Goal: Information Seeking & Learning: Learn about a topic

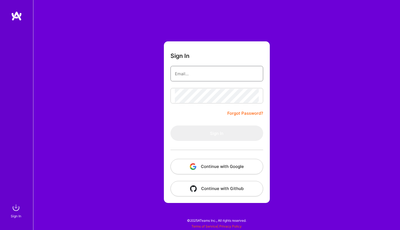
type input "gustav.arnetz@gmail.com"
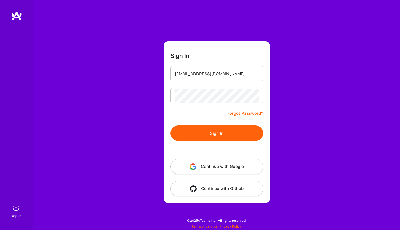
click at [207, 128] on button "Sign In" at bounding box center [217, 133] width 93 height 15
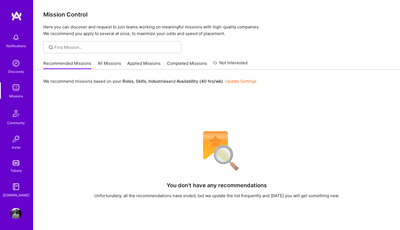
click at [108, 64] on link "All Missions" at bounding box center [109, 64] width 23 height 9
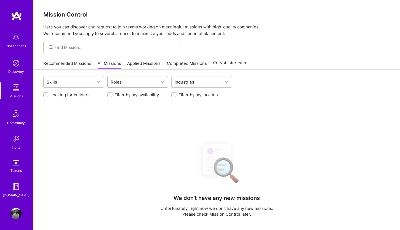
click at [129, 83] on div "Roles" at bounding box center [134, 81] width 52 height 11
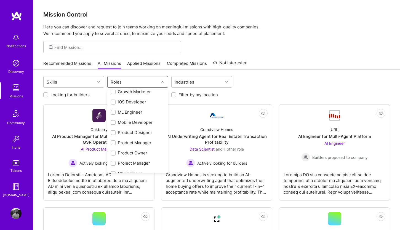
scroll to position [160, 0]
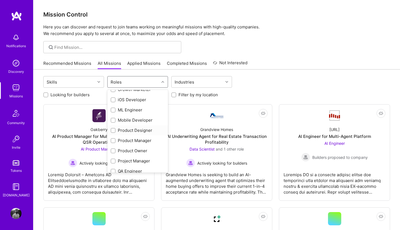
click at [131, 131] on div "Product Designer" at bounding box center [138, 131] width 54 height 6
checkbox input "true"
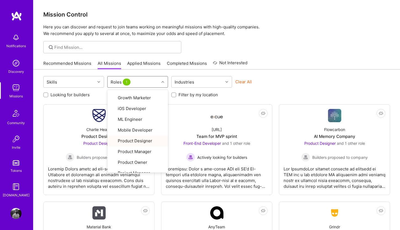
click at [309, 64] on div "Recommended Missions All Missions Applied Missions Completed Missions Not Inter…" at bounding box center [216, 63] width 347 height 12
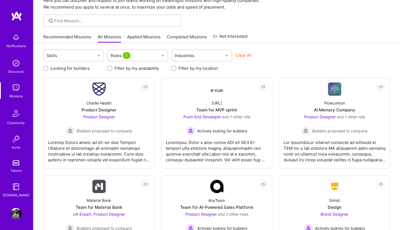
scroll to position [30, 0]
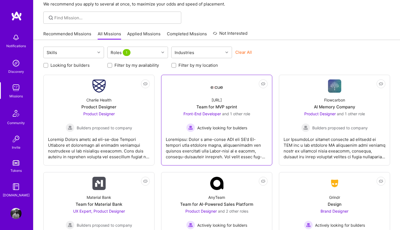
click at [227, 107] on div "Team for MVP sprint" at bounding box center [217, 107] width 41 height 6
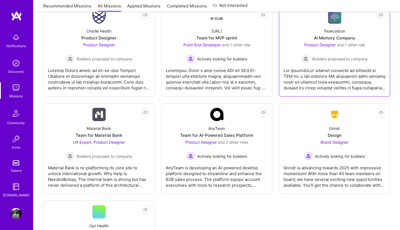
scroll to position [105, 0]
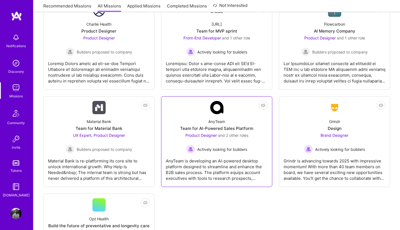
click at [218, 128] on div "Team for AI-Powered Sales Platform" at bounding box center [216, 129] width 73 height 6
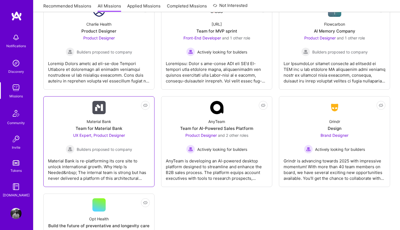
click at [101, 126] on div "Team for Material Bank" at bounding box center [99, 129] width 47 height 6
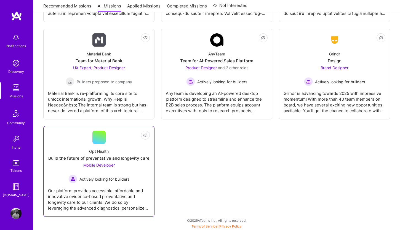
scroll to position [173, 0]
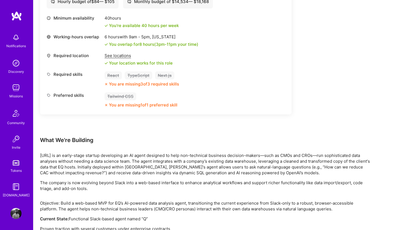
scroll to position [405, 0]
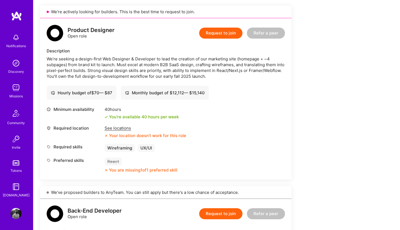
scroll to position [136, 0]
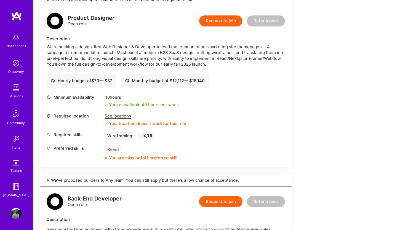
click at [116, 116] on div "See locations" at bounding box center [146, 116] width 82 height 6
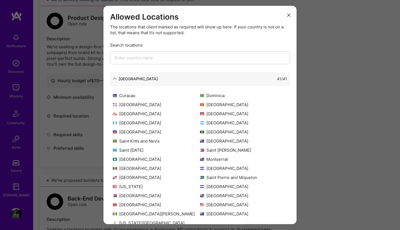
scroll to position [53, 0]
click at [354, 143] on div "Allowed Locations The locations that client marked as required will show up her…" at bounding box center [200, 115] width 400 height 230
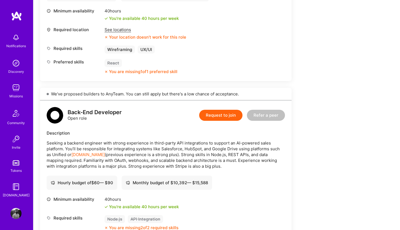
scroll to position [257, 0]
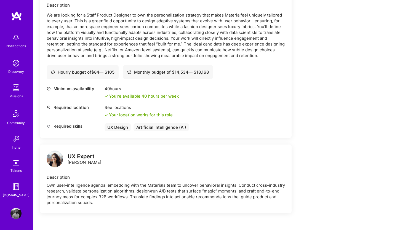
scroll to position [183, 0]
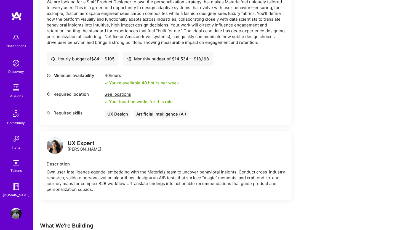
drag, startPoint x: 106, startPoint y: 150, endPoint x: 66, endPoint y: 147, distance: 39.6
click at [66, 147] on div "UX Expert Christina Luchkiw" at bounding box center [166, 146] width 239 height 17
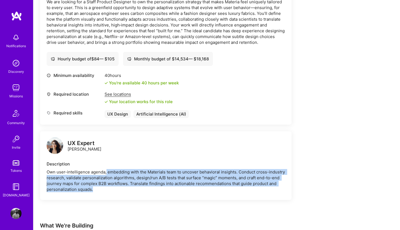
drag, startPoint x: 107, startPoint y: 169, endPoint x: 128, endPoint y: 188, distance: 28.4
click at [128, 188] on div "Own user-intelligence agenda, embedding with the Materials team to uncover beha…" at bounding box center [166, 180] width 239 height 23
click at [130, 191] on div "Own user-intelligence agenda, embedding with the Materials team to uncover beha…" at bounding box center [166, 180] width 239 height 23
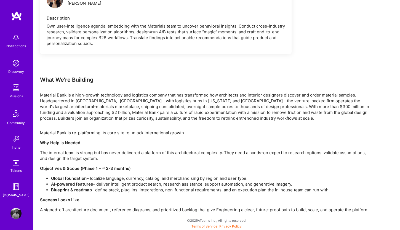
scroll to position [329, 0]
